Goal: Task Accomplishment & Management: Manage account settings

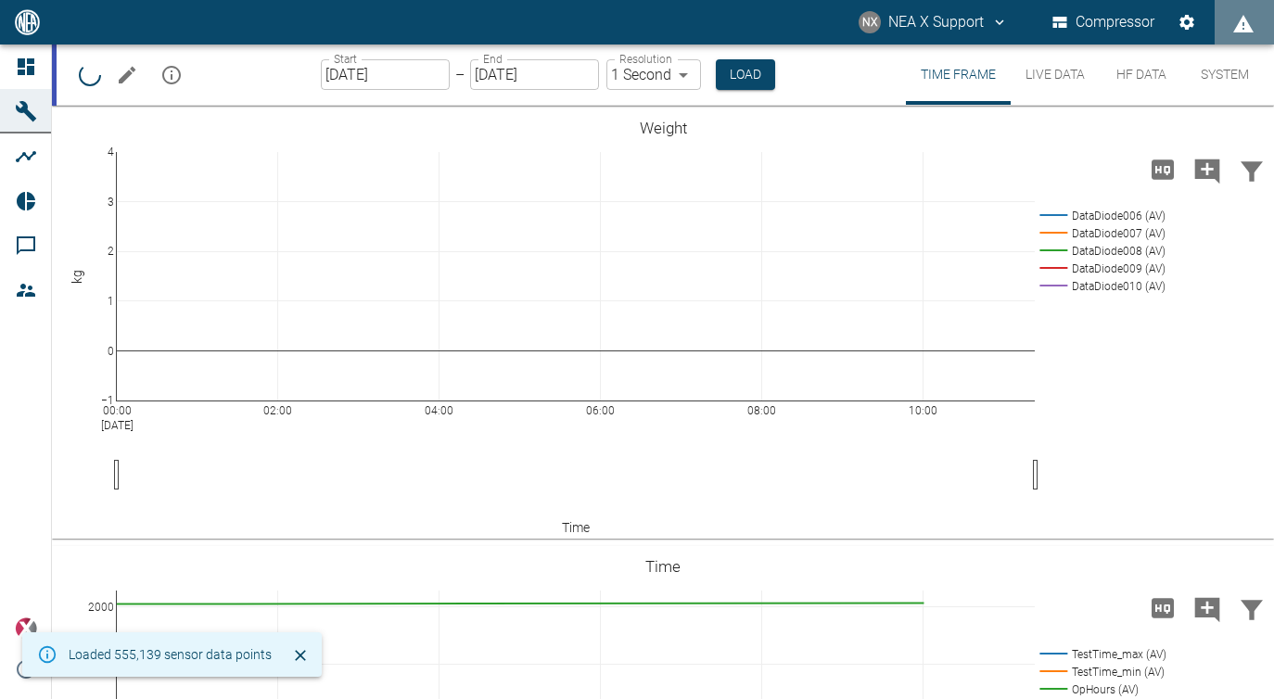
click at [160, 72] on icon "mission info" at bounding box center [171, 75] width 22 height 22
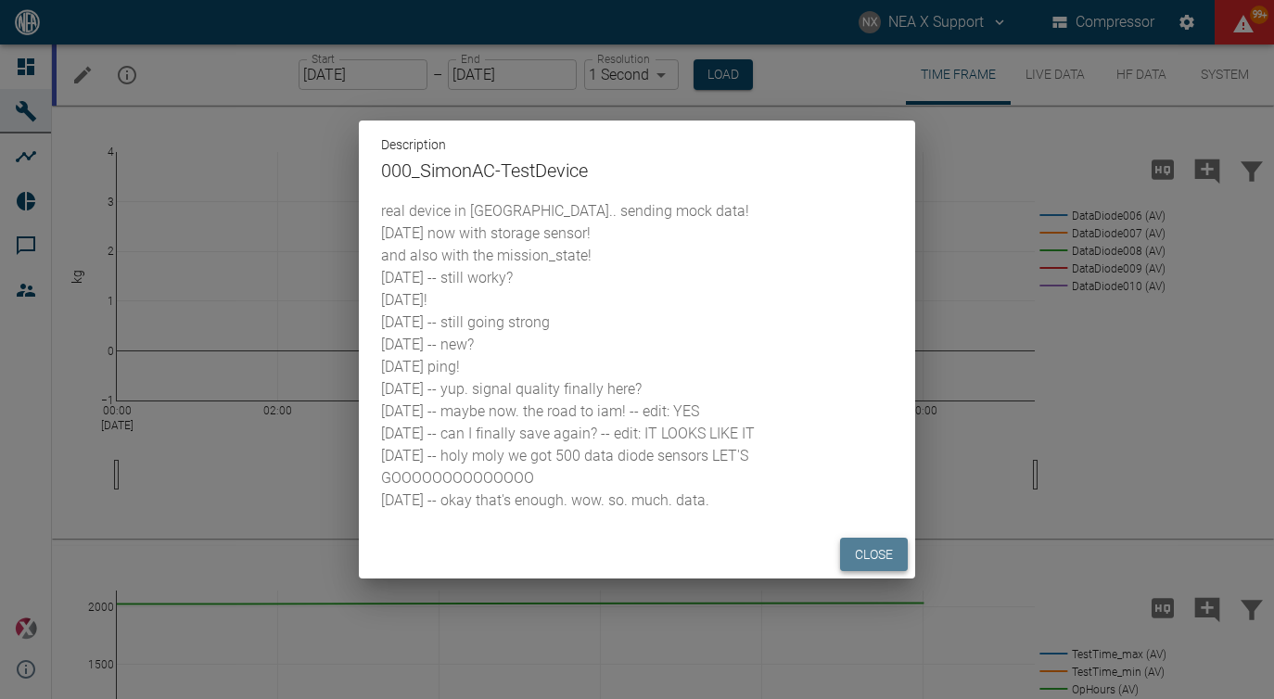
click at [866, 547] on button "Close" at bounding box center [874, 555] width 68 height 34
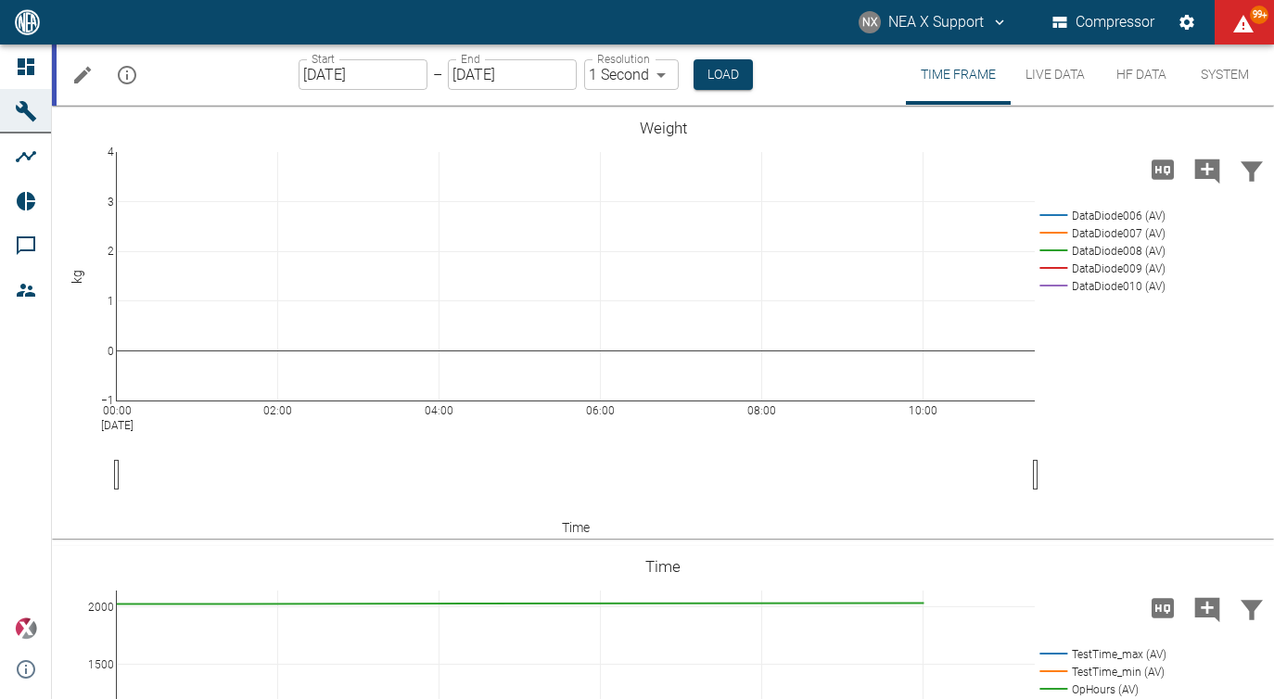
click at [83, 86] on div "Description 000_SimonAC-TestDevice real device in [GEOGRAPHIC_DATA].. sending m…" at bounding box center [637, 349] width 1274 height 699
click at [90, 78] on icon "Edit machine" at bounding box center [82, 75] width 22 height 22
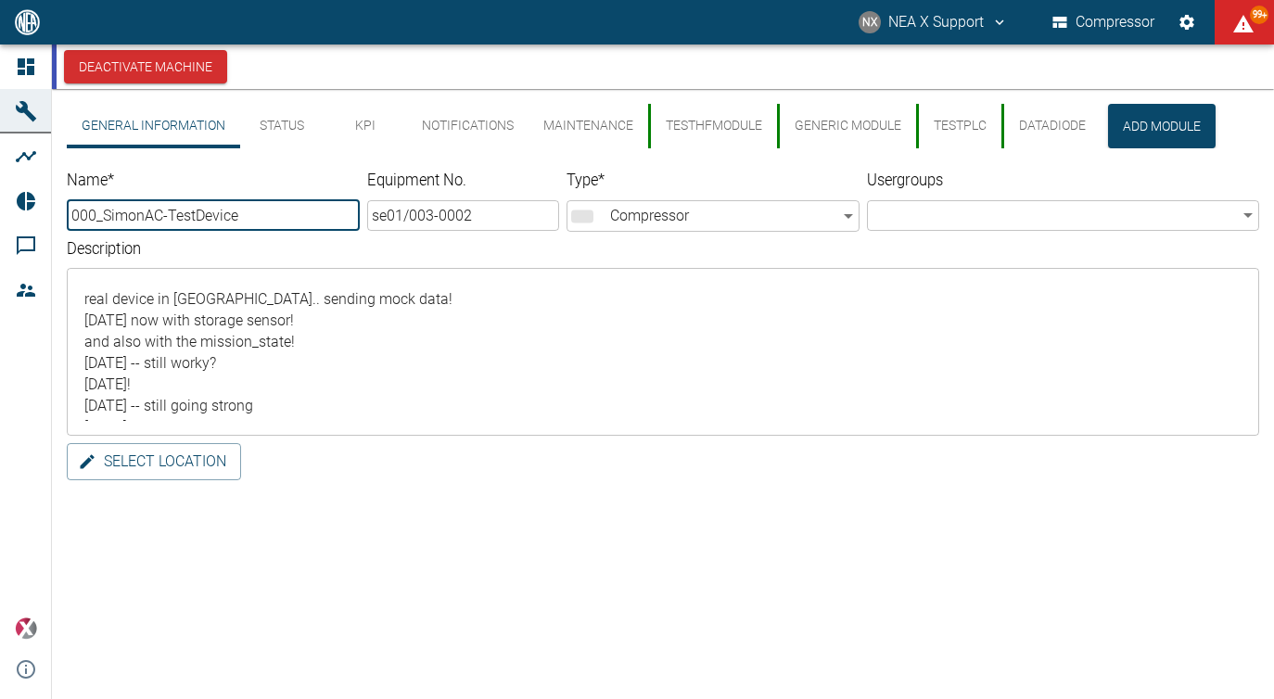
type input "000_SimonAC-TestDevice"
type input "se01/003-0002"
type input "Compressor"
type textarea "real device in [GEOGRAPHIC_DATA].. sending mock data! [DATE] now with storage s…"
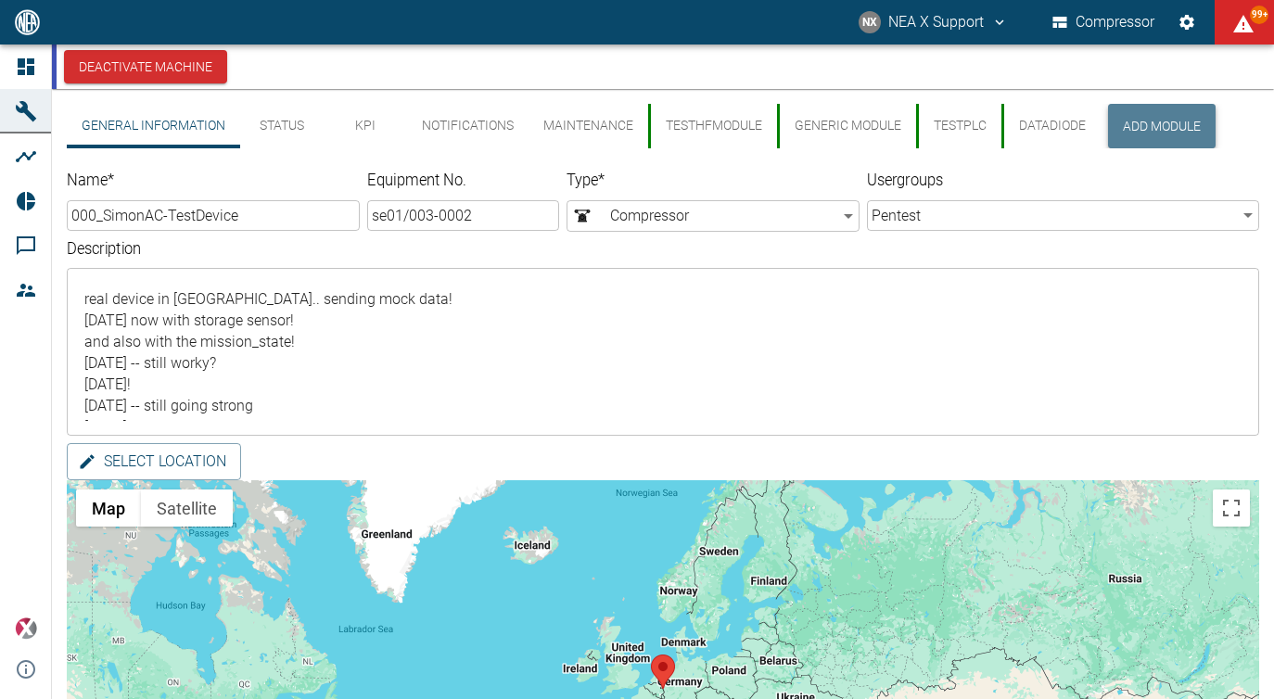
click at [1154, 123] on button "Add Module" at bounding box center [1162, 126] width 108 height 45
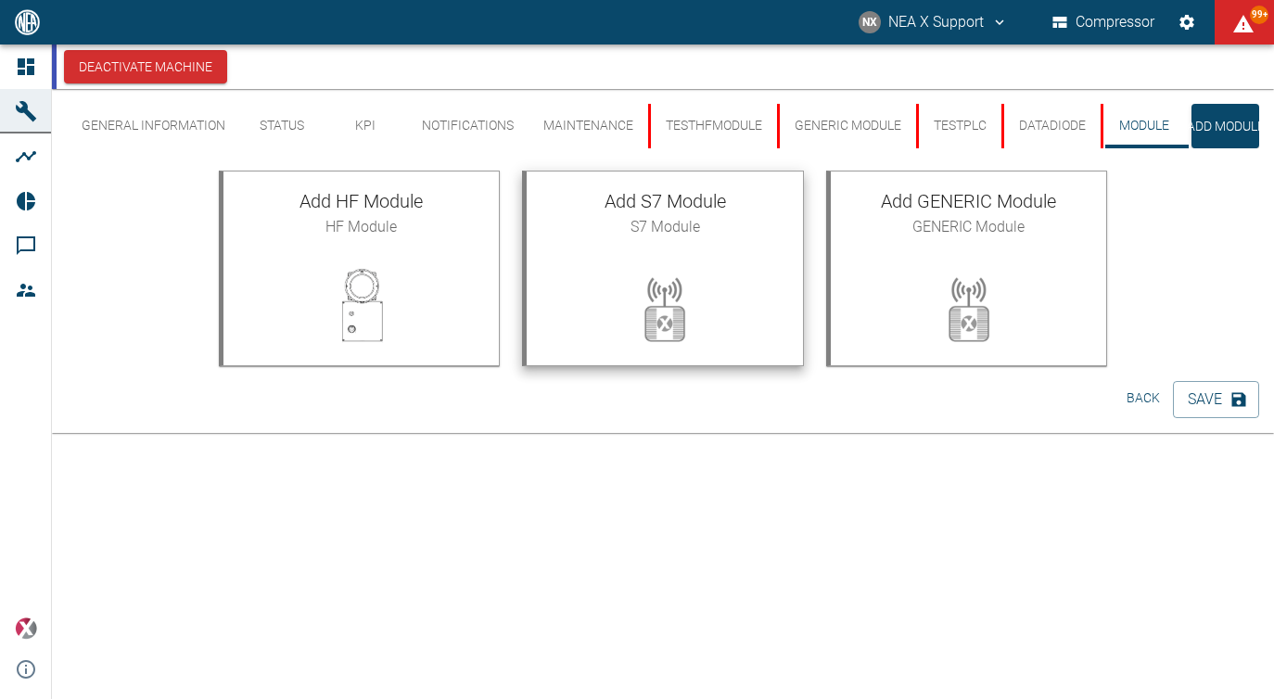
click at [711, 233] on span "S7 Module" at bounding box center [665, 227] width 247 height 22
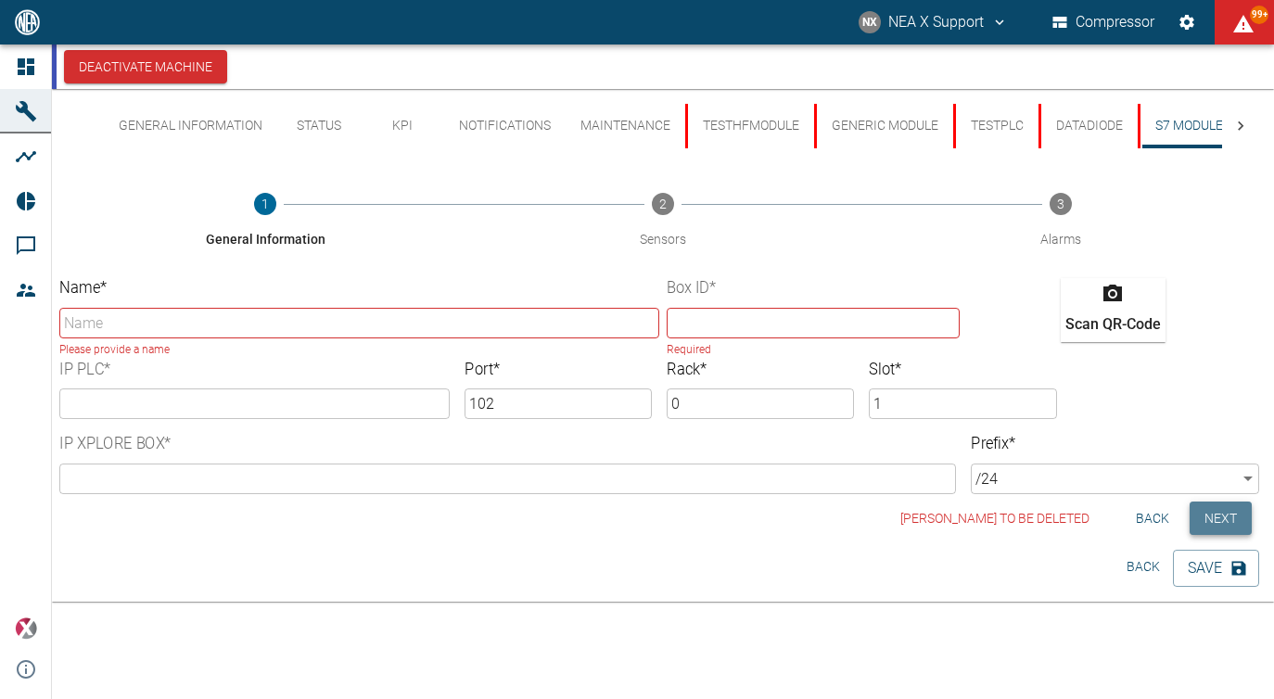
click at [1211, 526] on button "Next" at bounding box center [1221, 519] width 62 height 34
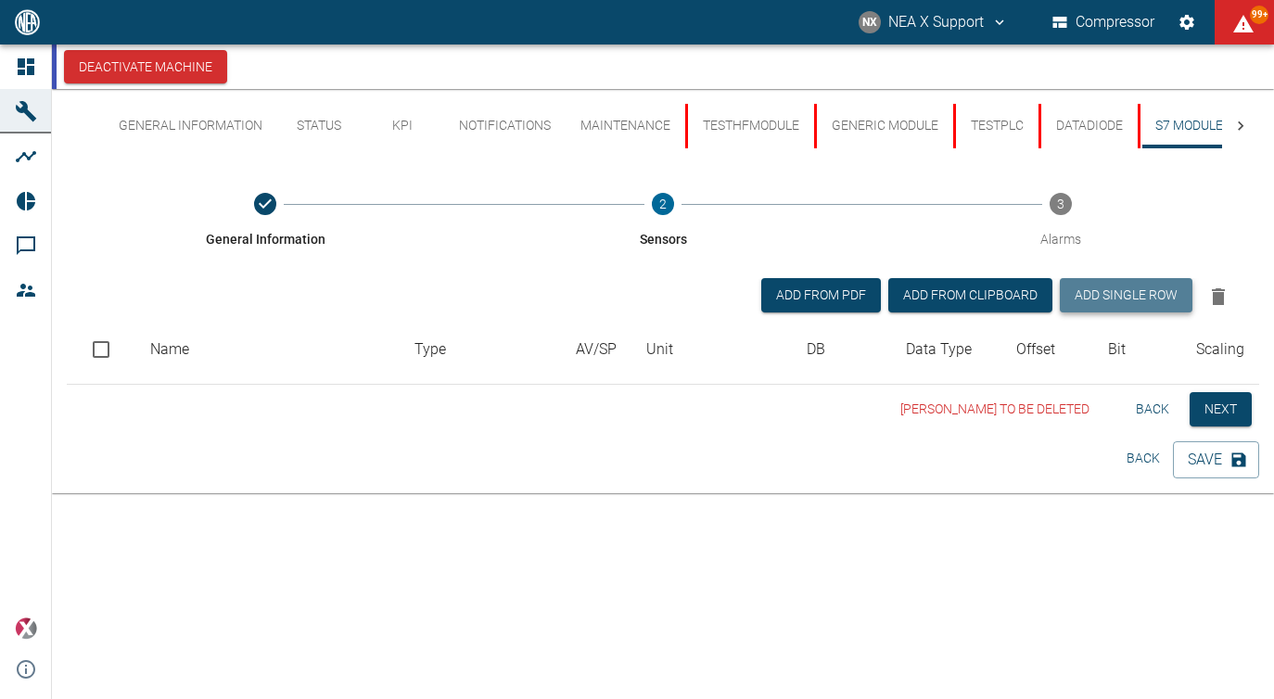
click at [1117, 289] on button "Add single row" at bounding box center [1126, 295] width 133 height 34
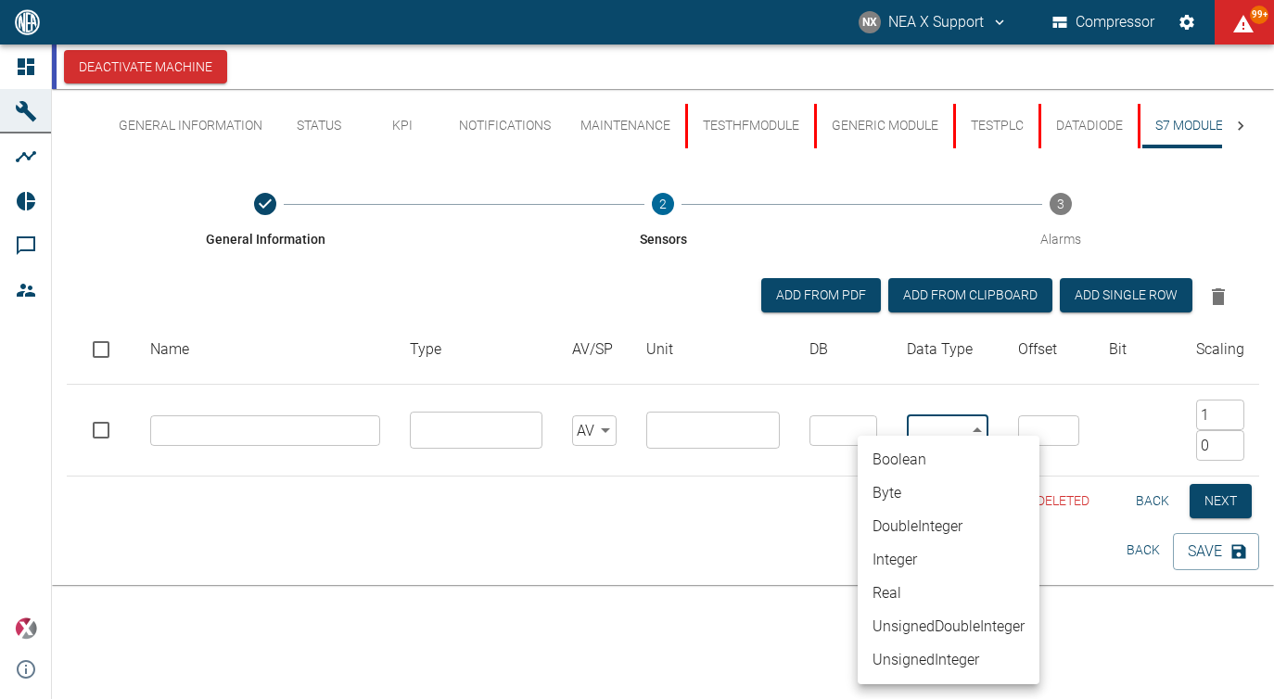
click at [950, 439] on body "NX NEA X Support Compressor 99+ Dashboard Machines Analyses Reports Comments Me…" at bounding box center [637, 349] width 1274 height 699
click at [748, 455] on div at bounding box center [637, 349] width 1274 height 699
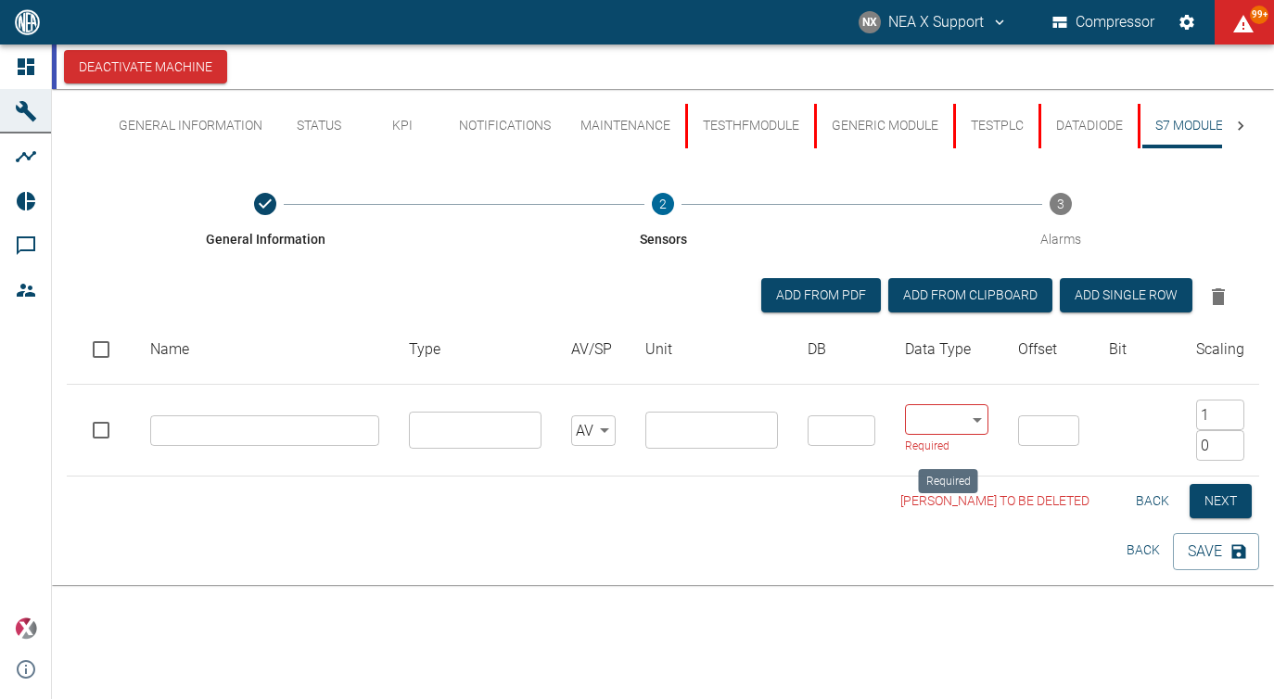
click at [748, 455] on div at bounding box center [637, 349] width 1274 height 699
drag, startPoint x: 748, startPoint y: 455, endPoint x: 732, endPoint y: 494, distance: 42.4
click at [698, 430] on input "text" at bounding box center [710, 430] width 119 height 26
click at [484, 414] on div "​" at bounding box center [475, 430] width 133 height 37
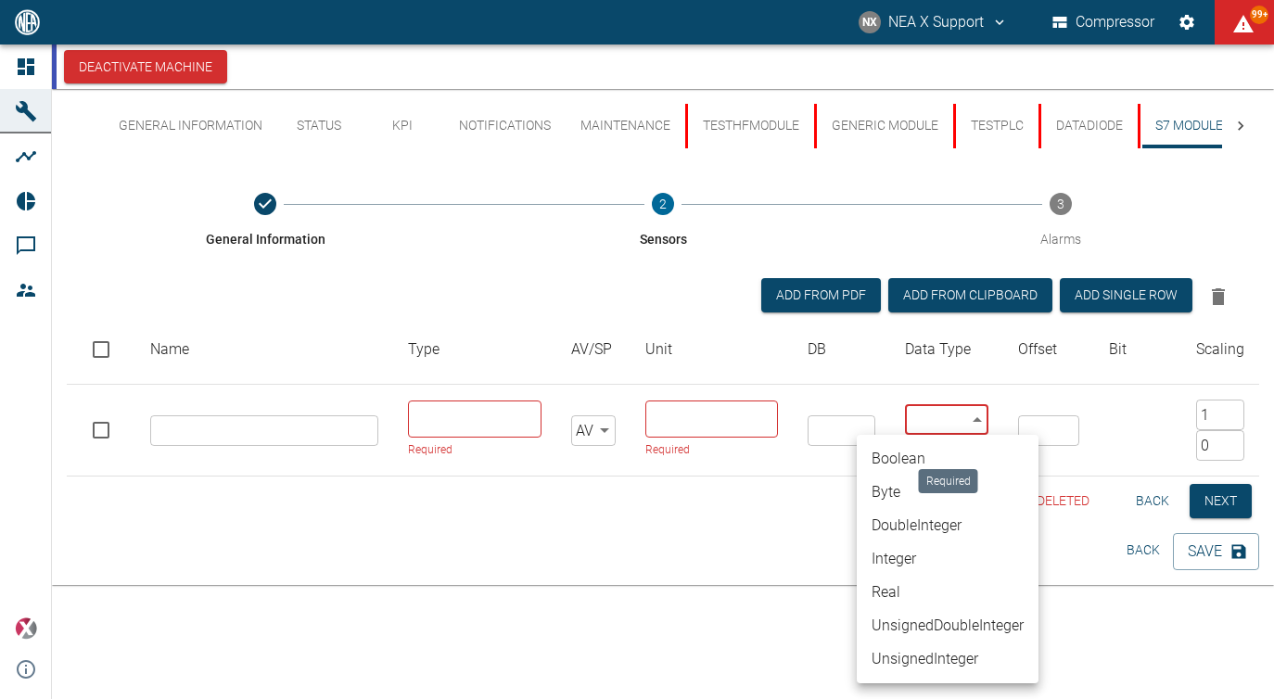
click at [935, 405] on body "NX NEA X Support Compressor 99+ Dashboard Machines Analyses Reports Comments Me…" at bounding box center [637, 349] width 1274 height 699
